Goal: Information Seeking & Learning: Learn about a topic

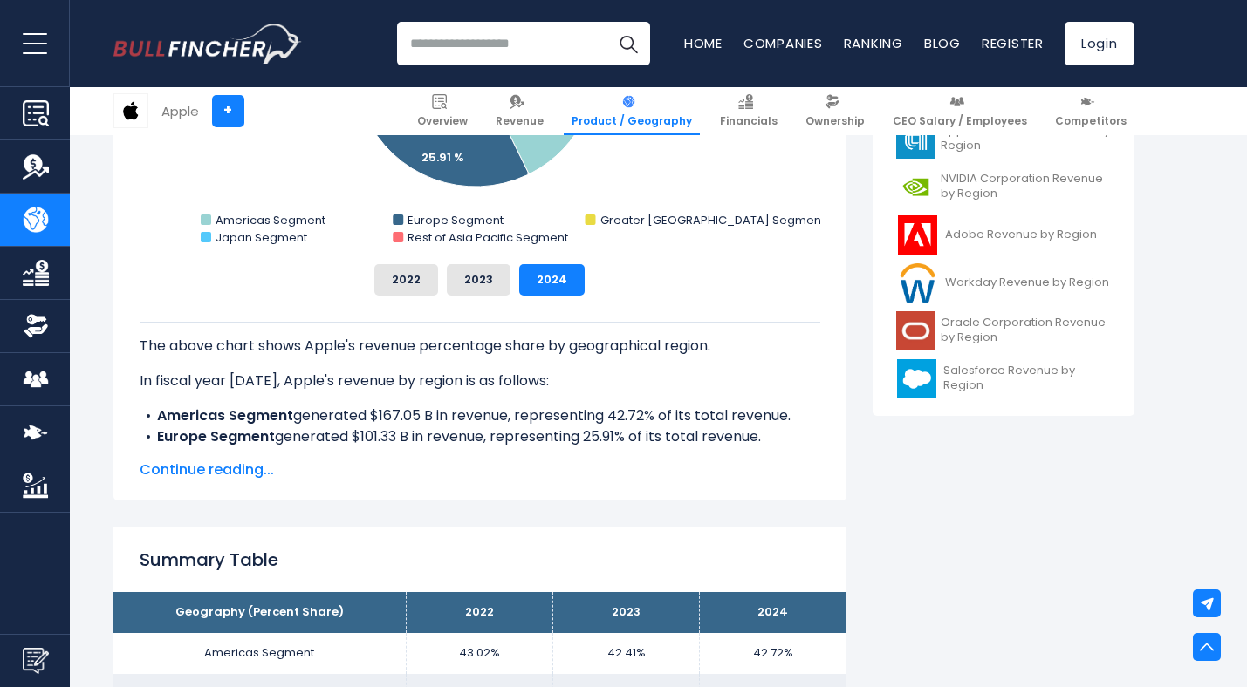
scroll to position [721, 0]
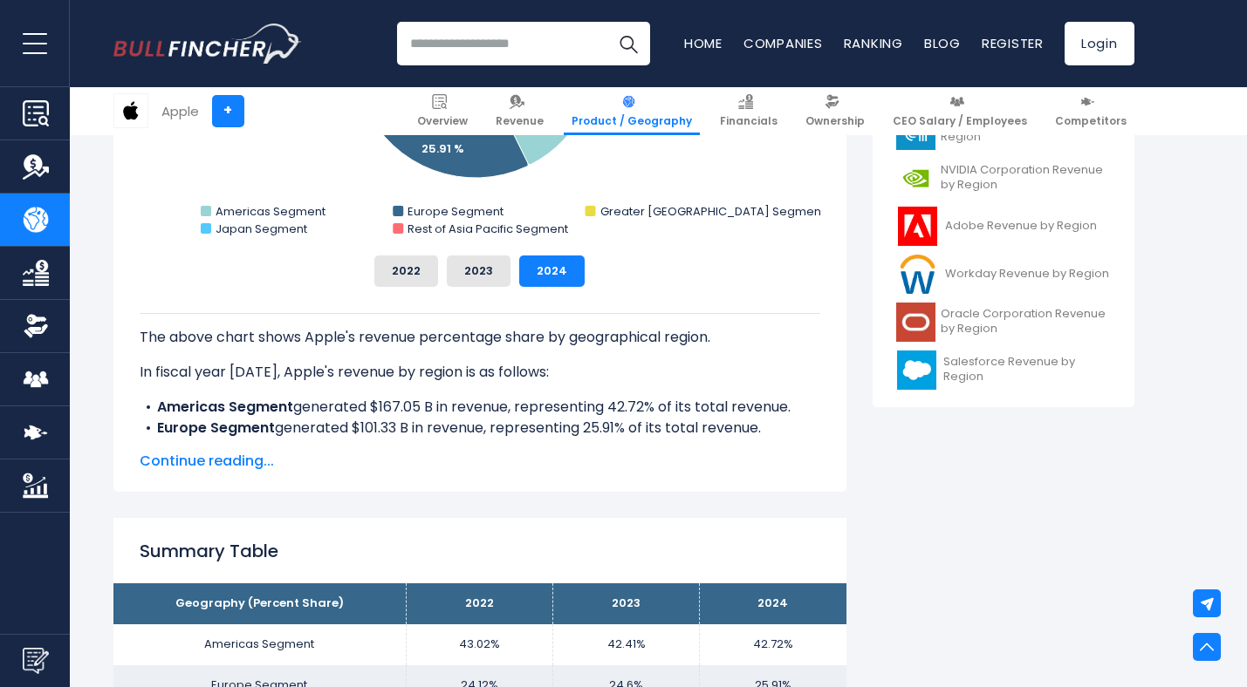
click at [229, 467] on span "Continue reading..." at bounding box center [480, 461] width 680 height 21
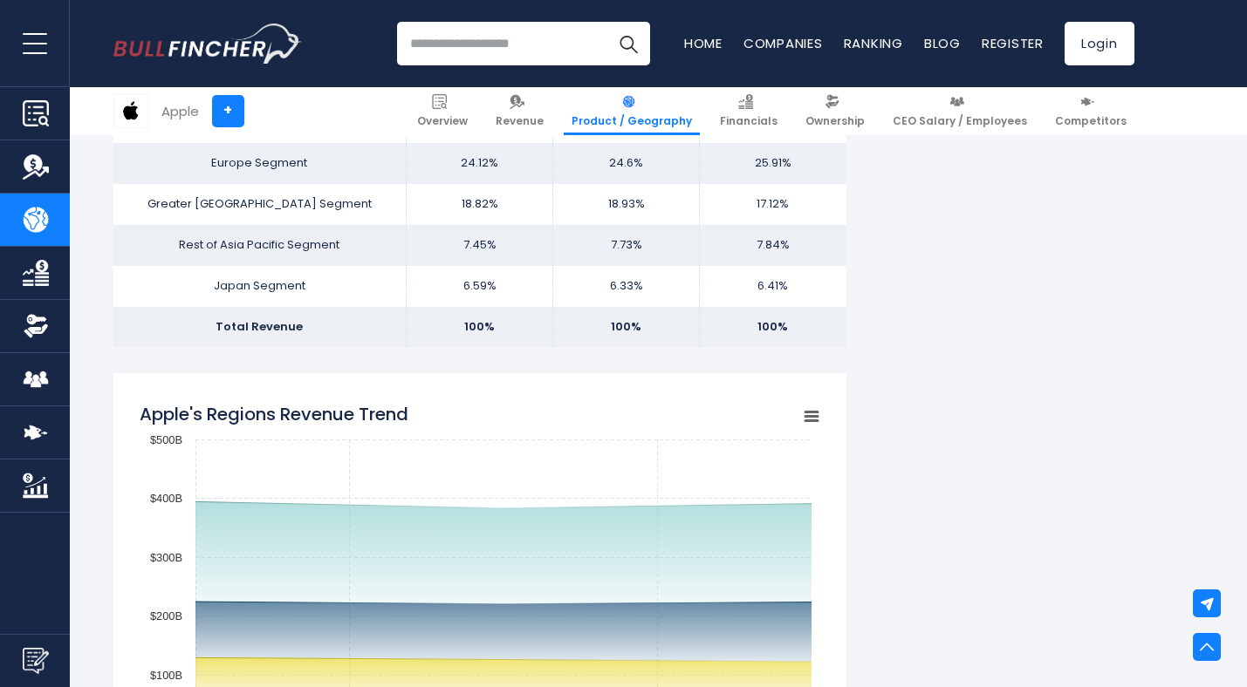
scroll to position [1263, 0]
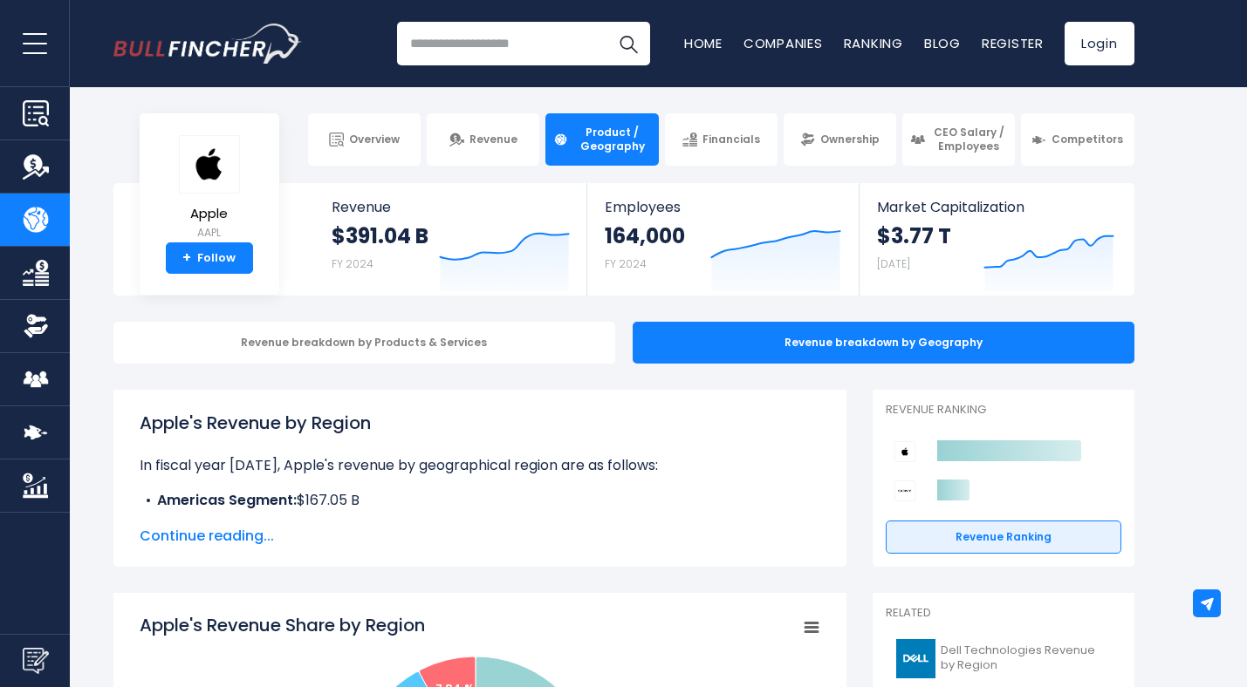
click at [267, 38] on img "Go to homepage" at bounding box center [207, 44] width 188 height 40
